Goal: Navigation & Orientation: Find specific page/section

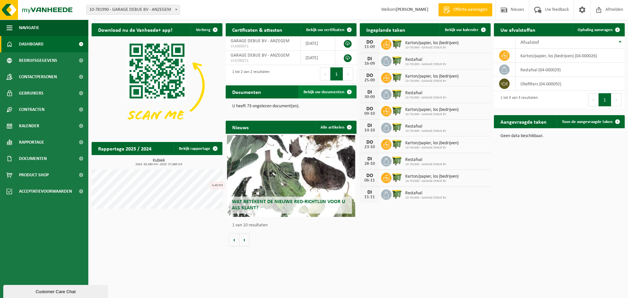
click at [314, 90] on span "Bekijk uw documenten" at bounding box center [324, 92] width 41 height 4
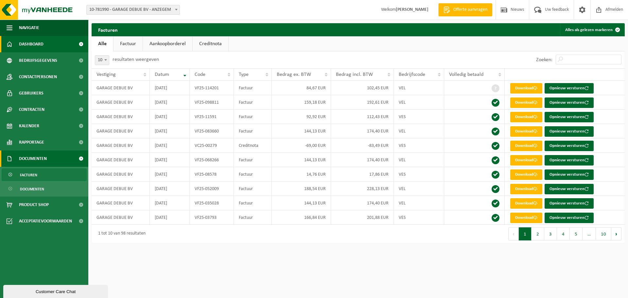
click at [34, 41] on span "Dashboard" at bounding box center [31, 44] width 25 height 16
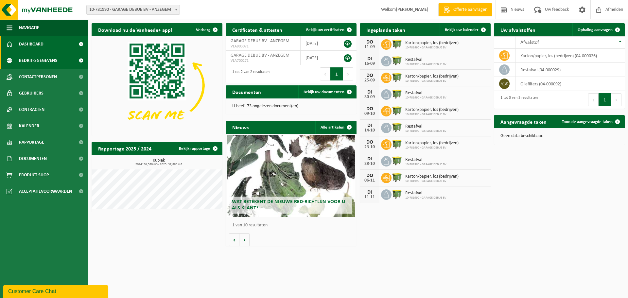
click at [34, 57] on span "Bedrijfsgegevens" at bounding box center [38, 60] width 38 height 16
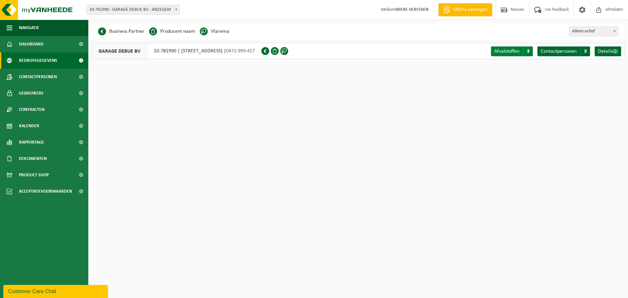
click at [509, 51] on span "Afvalstoffen" at bounding box center [506, 51] width 25 height 5
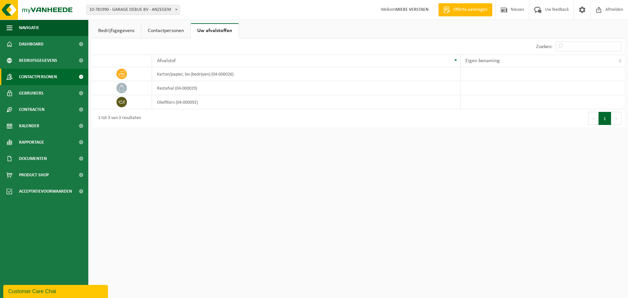
click at [40, 75] on span "Contactpersonen" at bounding box center [38, 77] width 38 height 16
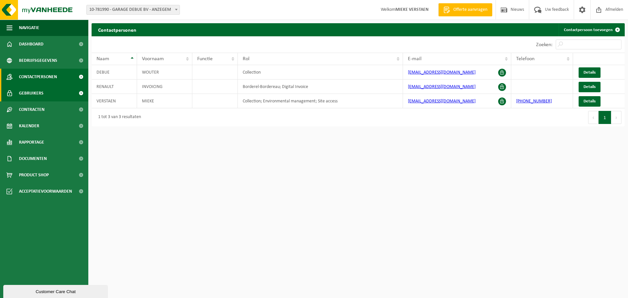
click at [36, 90] on span "Gebruikers" at bounding box center [31, 93] width 25 height 16
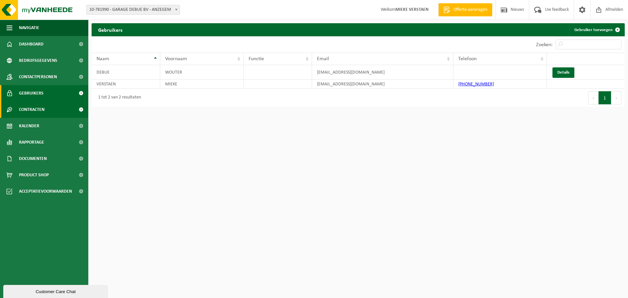
click at [27, 110] on span "Contracten" at bounding box center [32, 109] width 26 height 16
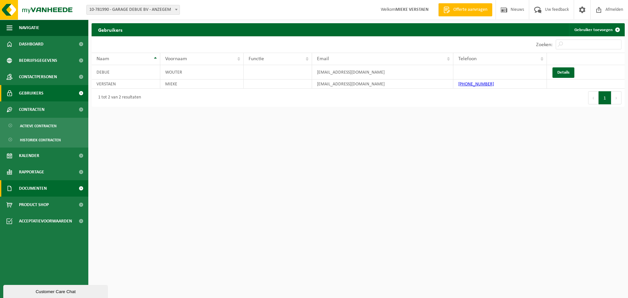
click at [39, 189] on span "Documenten" at bounding box center [33, 188] width 28 height 16
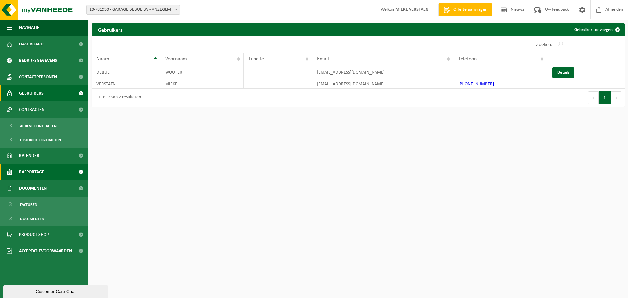
click at [40, 174] on span "Rapportage" at bounding box center [31, 172] width 25 height 16
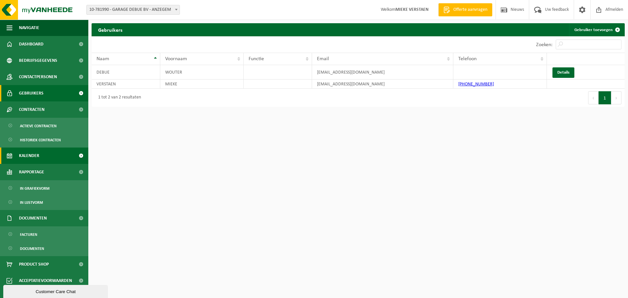
click at [39, 150] on span "Kalender" at bounding box center [29, 156] width 20 height 16
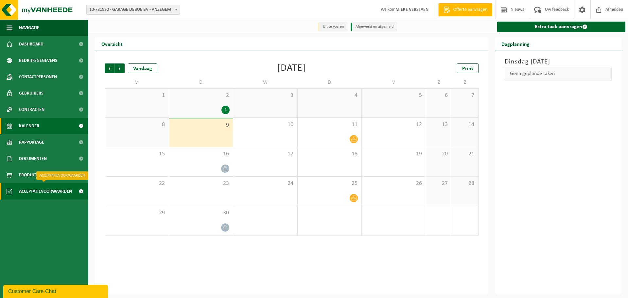
click at [32, 191] on span "Acceptatievoorwaarden" at bounding box center [45, 191] width 53 height 16
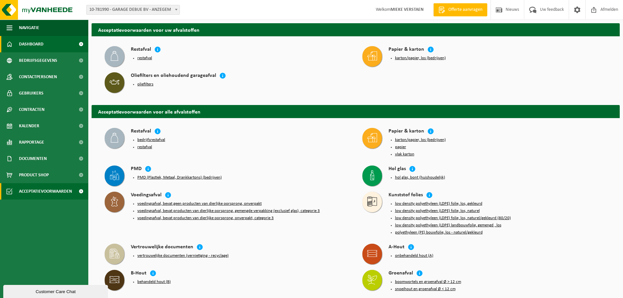
click at [29, 43] on span "Dashboard" at bounding box center [31, 44] width 25 height 16
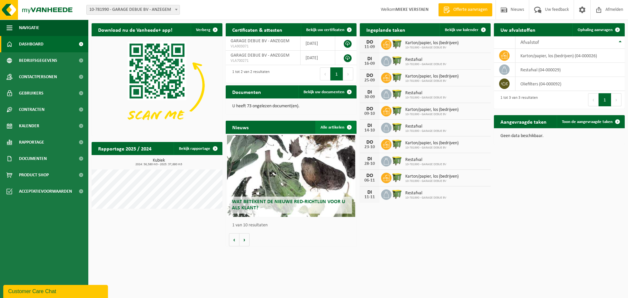
click at [337, 129] on link "Alle artikelen" at bounding box center [335, 127] width 41 height 13
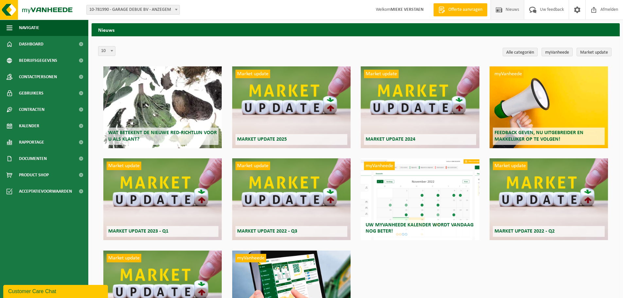
click at [296, 116] on div "Market update Market update 2025" at bounding box center [291, 107] width 118 height 82
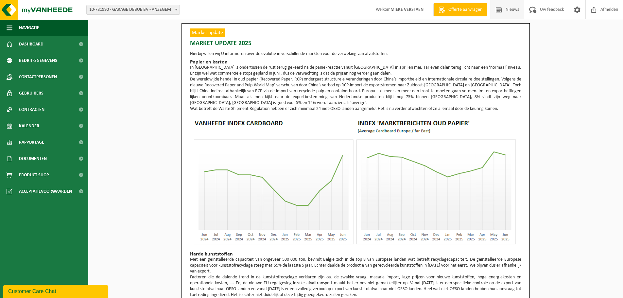
click at [505, 6] on span "Nieuws" at bounding box center [512, 9] width 17 height 19
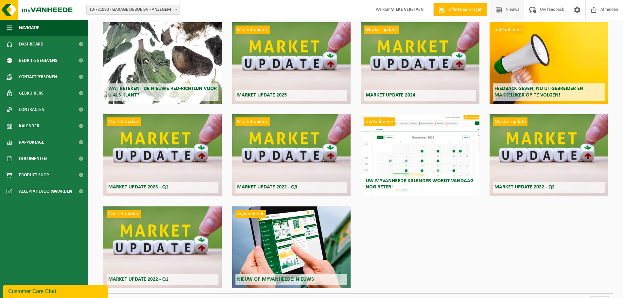
scroll to position [33, 0]
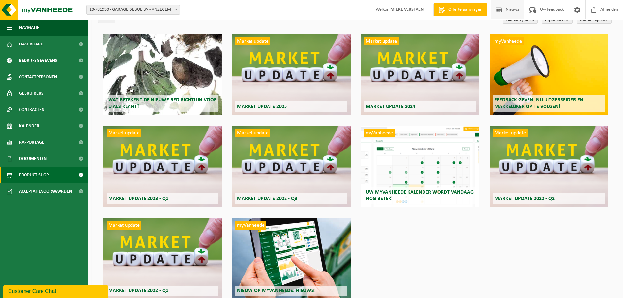
click at [28, 176] on span "Product Shop" at bounding box center [34, 175] width 30 height 16
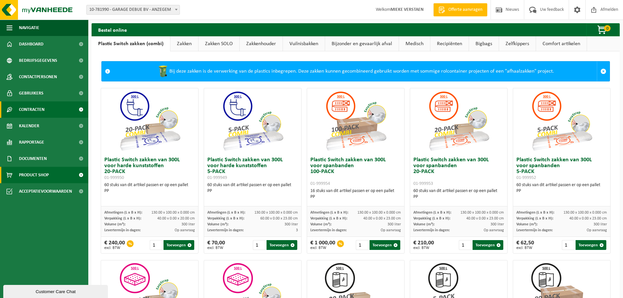
click at [30, 108] on span "Contracten" at bounding box center [32, 109] width 26 height 16
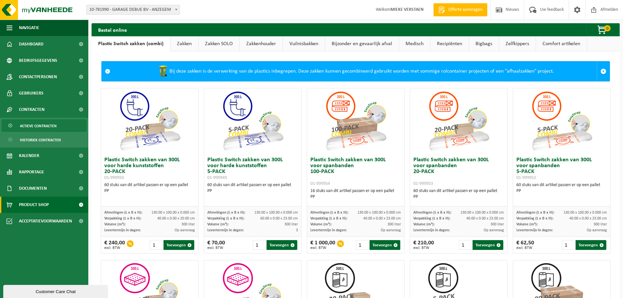
click at [42, 122] on span "Actieve contracten" at bounding box center [38, 126] width 37 height 12
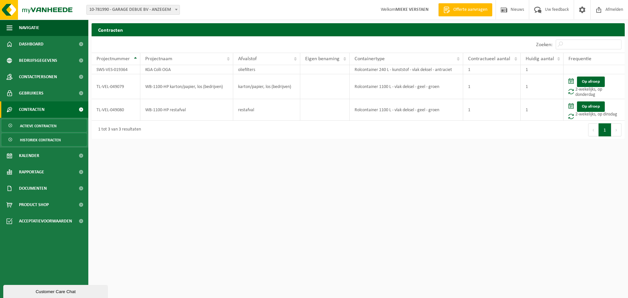
click at [43, 139] on span "Historiek contracten" at bounding box center [40, 140] width 41 height 12
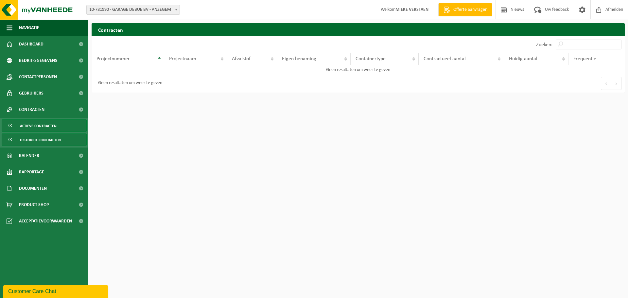
click at [44, 125] on span "Actieve contracten" at bounding box center [38, 126] width 37 height 12
